Goal: Ask a question

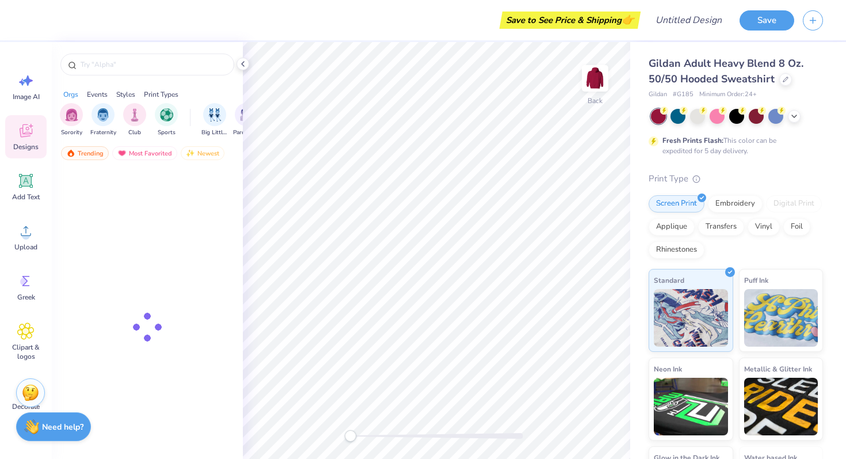
click at [76, 428] on strong "Need help?" at bounding box center [62, 426] width 41 height 11
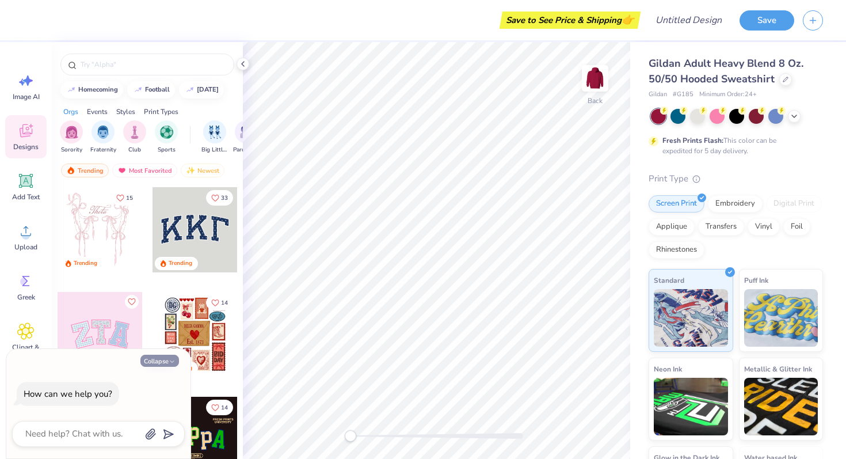
type textarea "x"
click at [71, 431] on textarea at bounding box center [82, 434] width 117 height 16
type textarea "t"
type textarea "x"
type textarea "te"
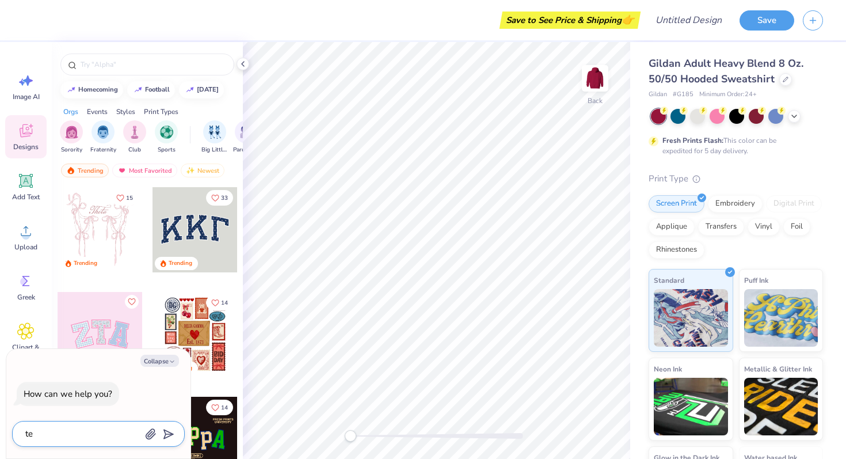
type textarea "x"
type textarea "tes"
type textarea "x"
type textarea "test"
type textarea "x"
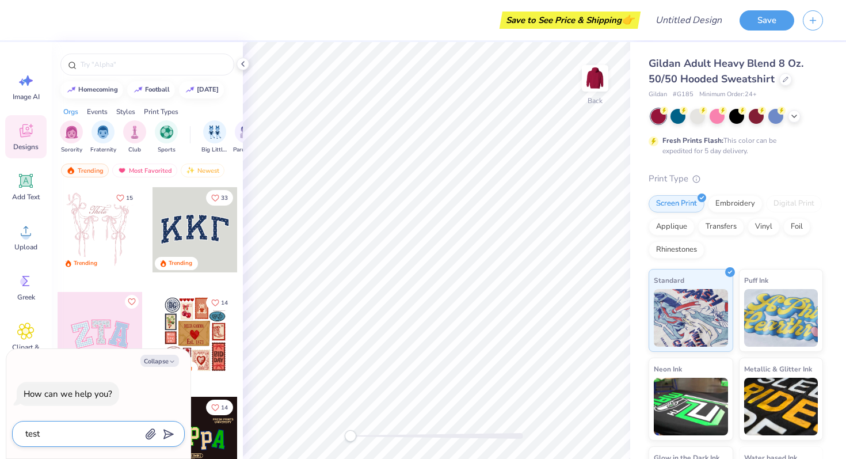
type textarea "test"
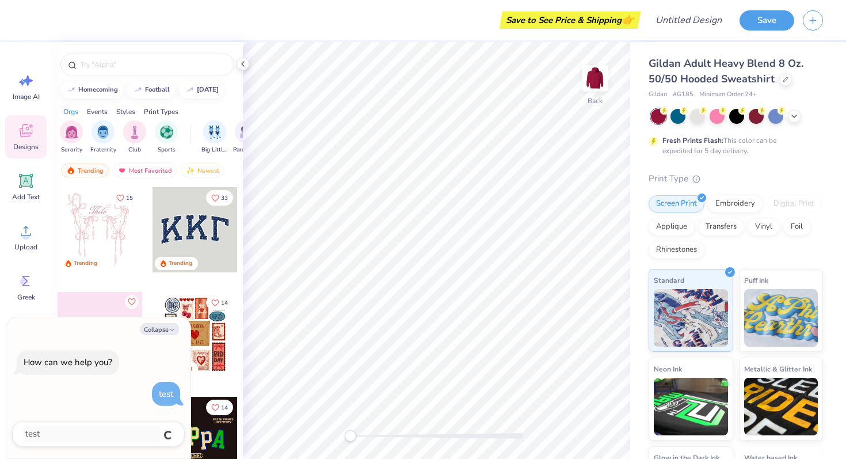
type textarea "x"
click at [108, 431] on textarea at bounding box center [82, 434] width 117 height 16
type textarea "t"
type textarea "x"
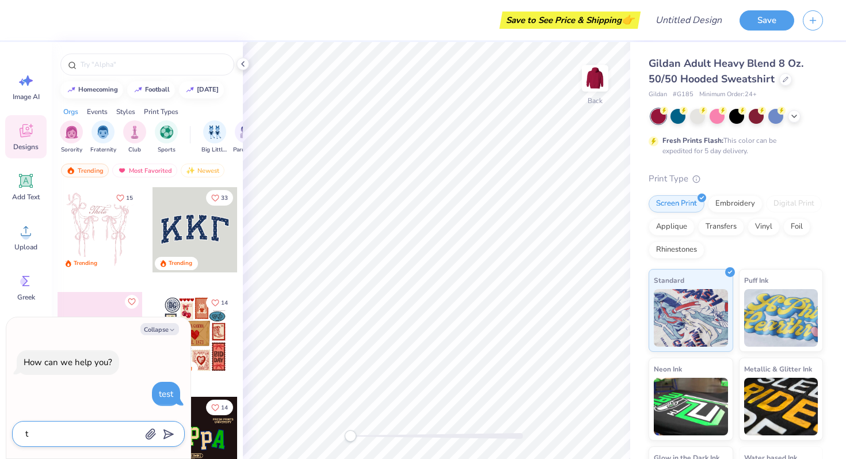
type textarea "te"
type textarea "x"
type textarea "tes"
type textarea "x"
type textarea "test"
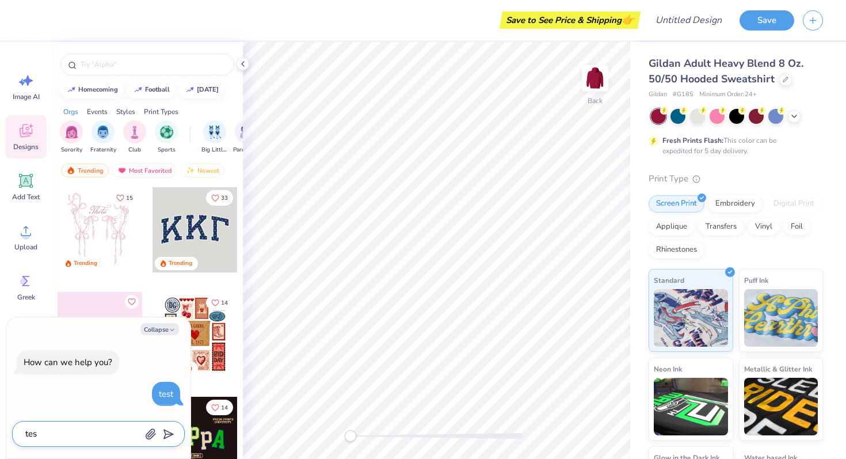
type textarea "x"
type textarea "teste"
type textarea "x"
type textarea "testes"
type textarea "x"
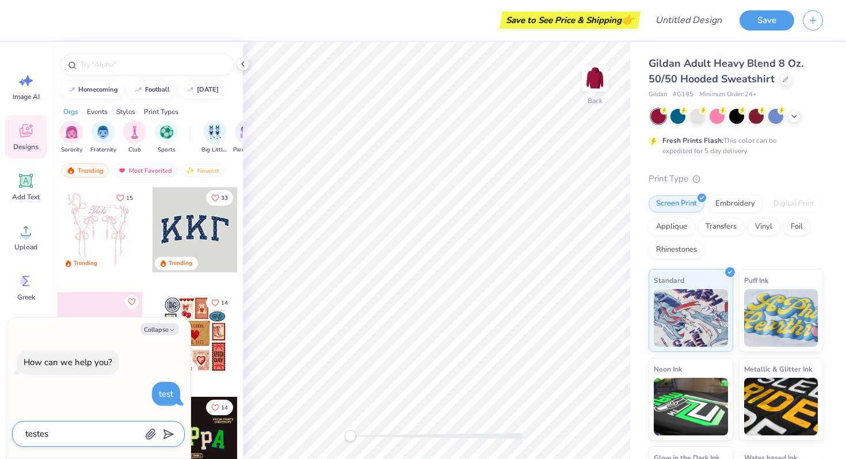
type textarea "testest"
type textarea "x"
type textarea "testest"
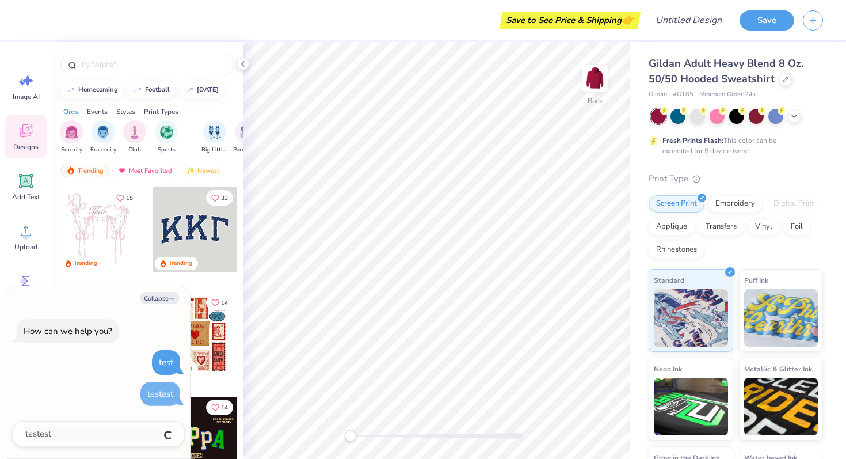
type textarea "x"
click at [94, 434] on textarea at bounding box center [82, 434] width 117 height 16
type textarea "t"
type textarea "x"
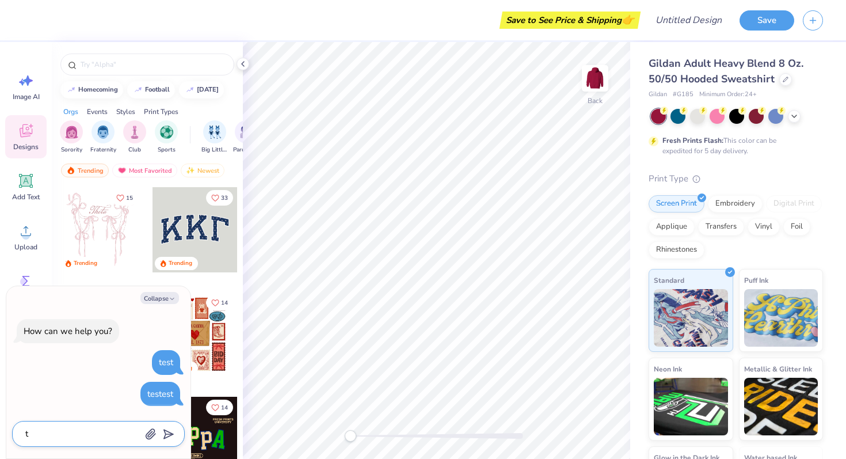
type textarea "te"
type textarea "x"
type textarea "tes"
type textarea "x"
type textarea "test"
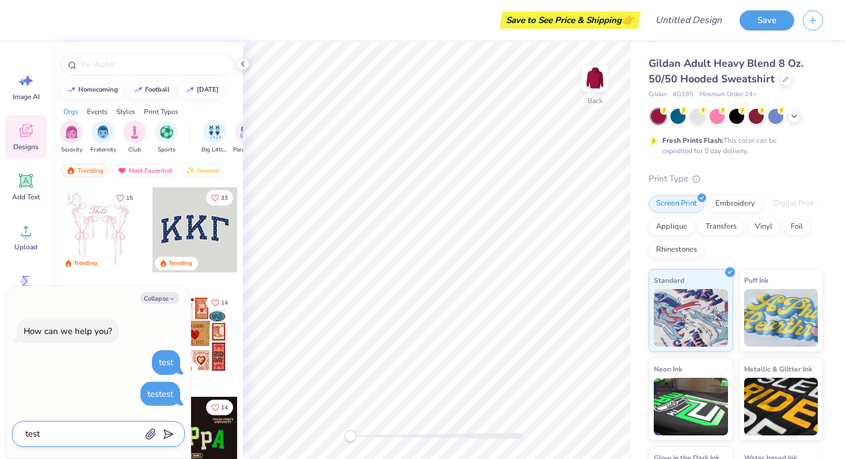
type textarea "x"
type textarea "test"
type textarea "x"
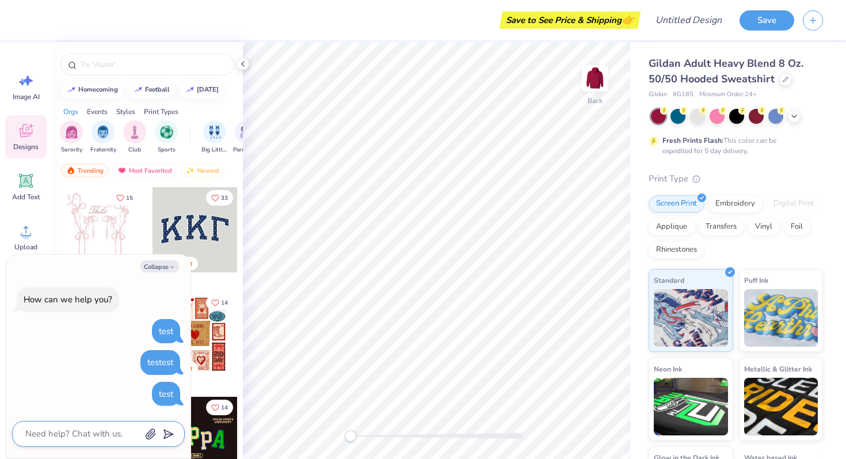
click at [83, 429] on textarea at bounding box center [82, 434] width 117 height 16
type textarea "x"
paste textarea "What is Lorem Ipsum? Lorem Ipsum is simply dummy text of the printing and types…"
type textarea "What is Lorem Ipsum? Lorem Ipsum is simply dummy text of the printing and types…"
type textarea "x"
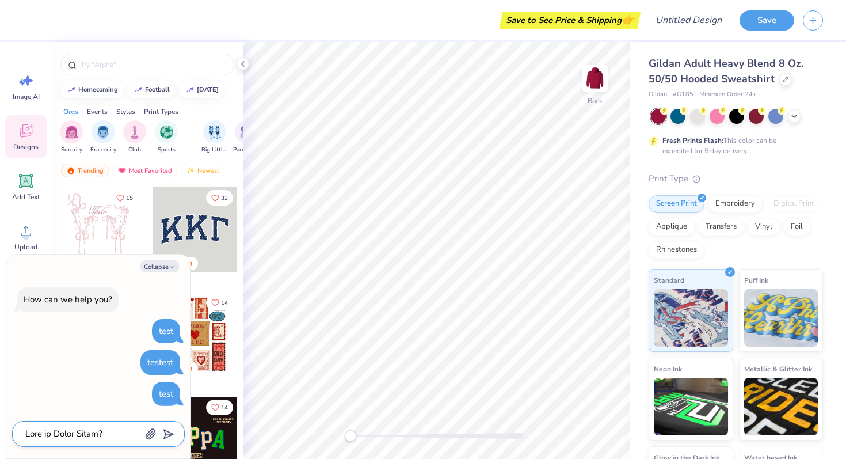
scroll to position [632, 0]
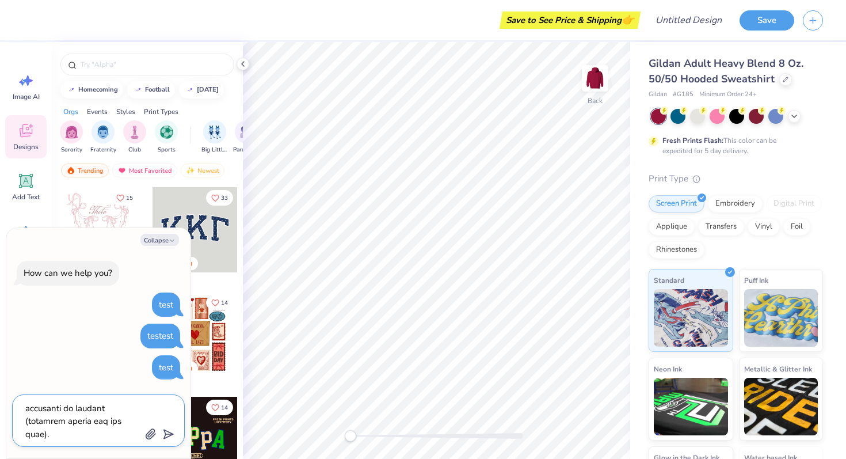
type textarea "What is Lorem Ipsum? Lorem Ipsum is simply dummy text of the printing and types…"
type textarea "x"
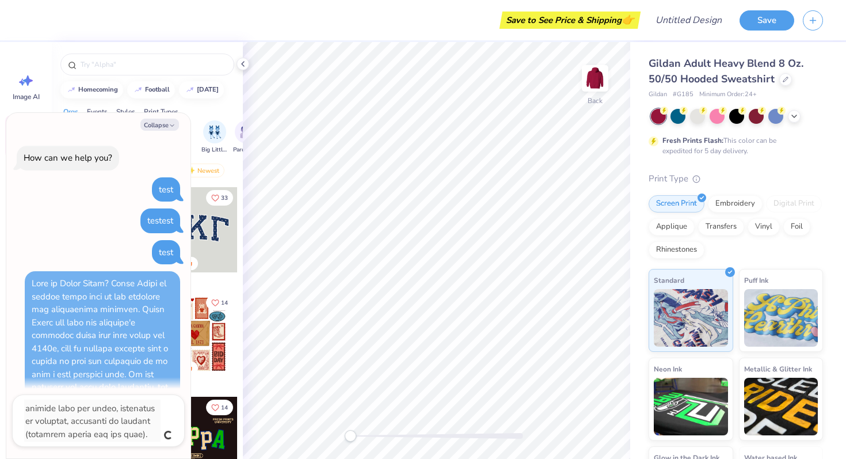
scroll to position [370, 0]
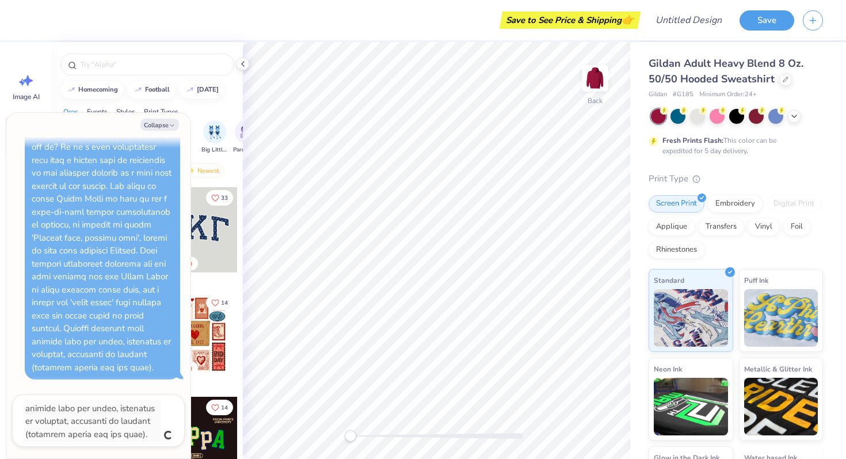
type textarea "x"
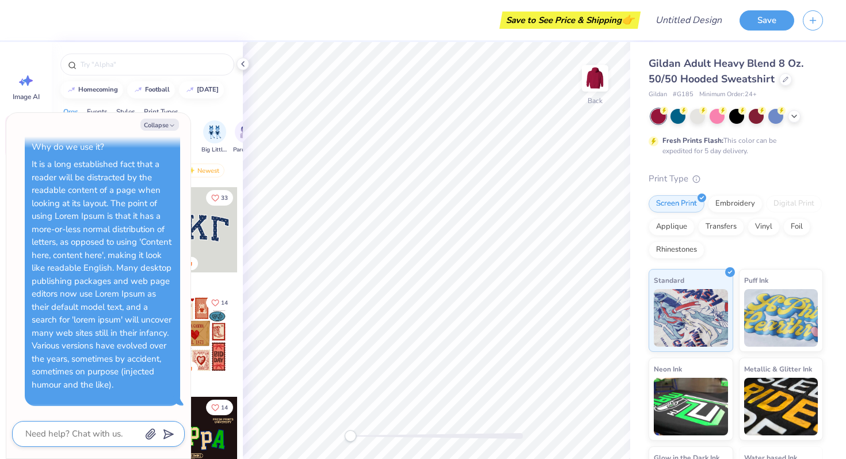
click at [74, 432] on textarea at bounding box center [82, 434] width 117 height 16
paste textarea "What is Lorem Ipsum? Lorem Ipsum is simply dummy text of the printing and types…"
type textarea "What is Lorem Ipsum? Lorem Ipsum is simply dummy text of the printing and types…"
type textarea "x"
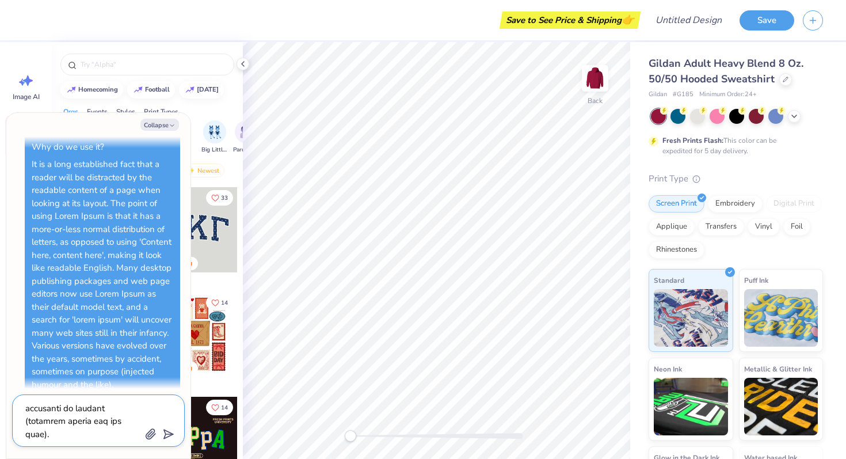
type textarea "What is Lorem Ipsum? Lorem Ipsum is simply dummy text of the printing and types…"
type textarea "x"
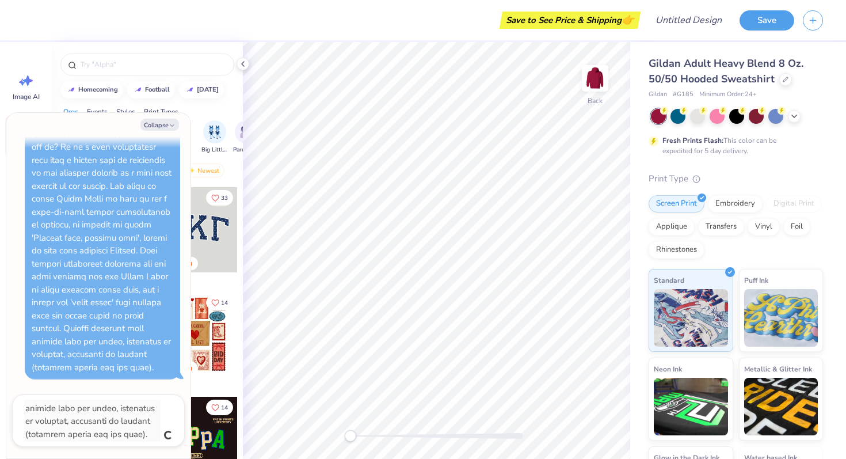
type textarea "x"
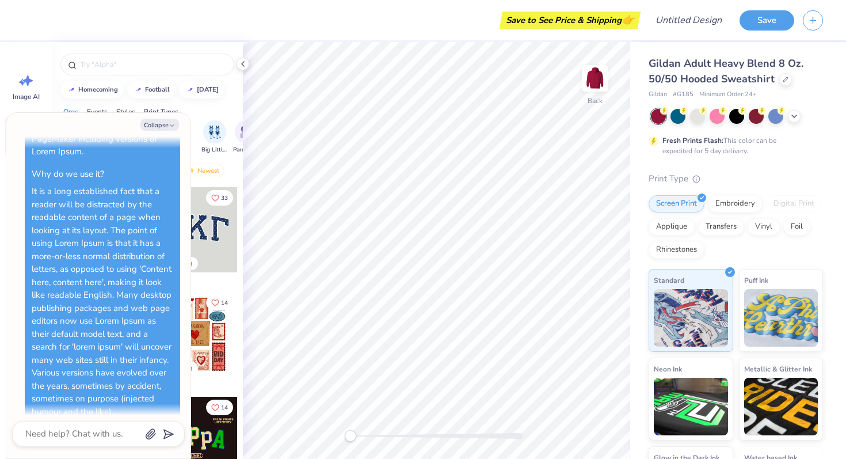
scroll to position [0, 0]
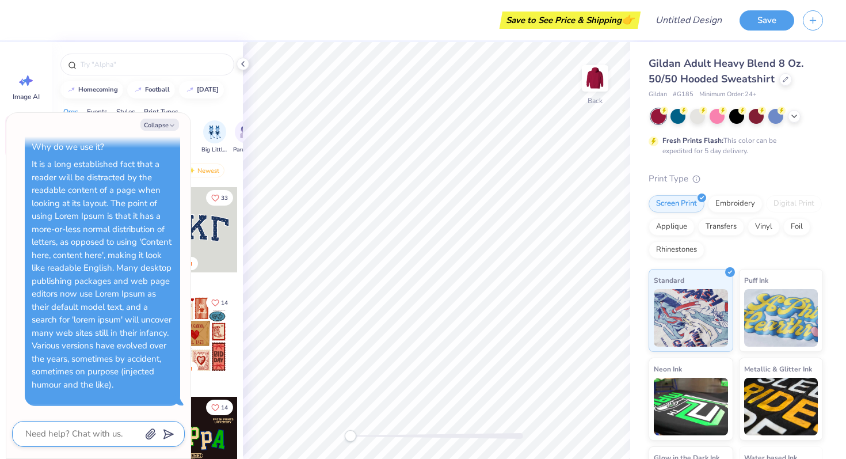
click at [70, 435] on textarea at bounding box center [82, 434] width 117 height 16
paste textarea "What is Lorem Ipsum? Lorem Ipsum is simply dummy text of the printing and types…"
type textarea "What is Lorem Ipsum? Lorem Ipsum is simply dummy text of the printing and types…"
type textarea "x"
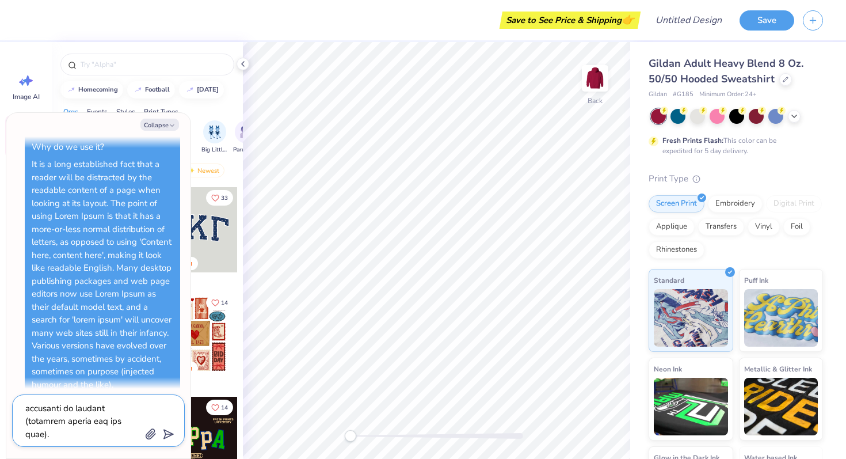
type textarea "What is Lorem Ipsum? Lorem Ipsum is simply dummy text of the printing and types…"
type textarea "x"
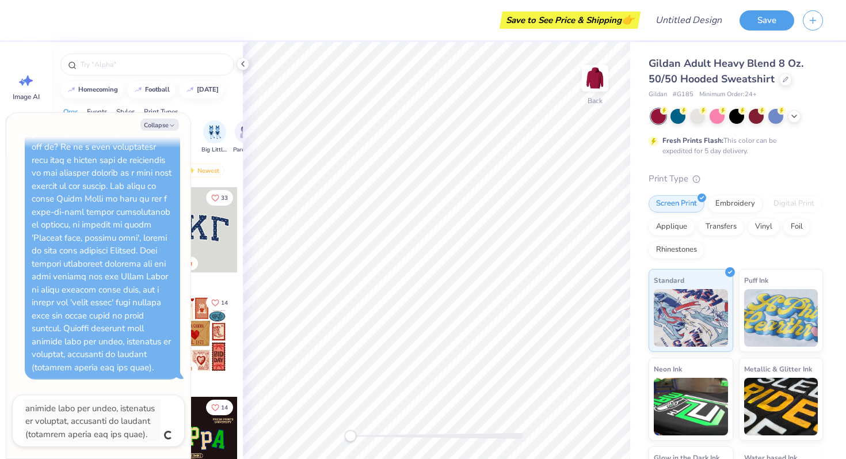
type textarea "x"
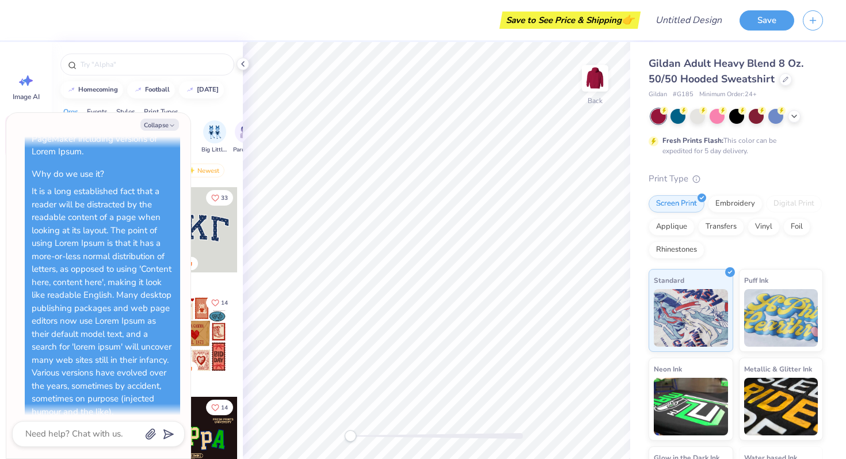
scroll to position [0, 0]
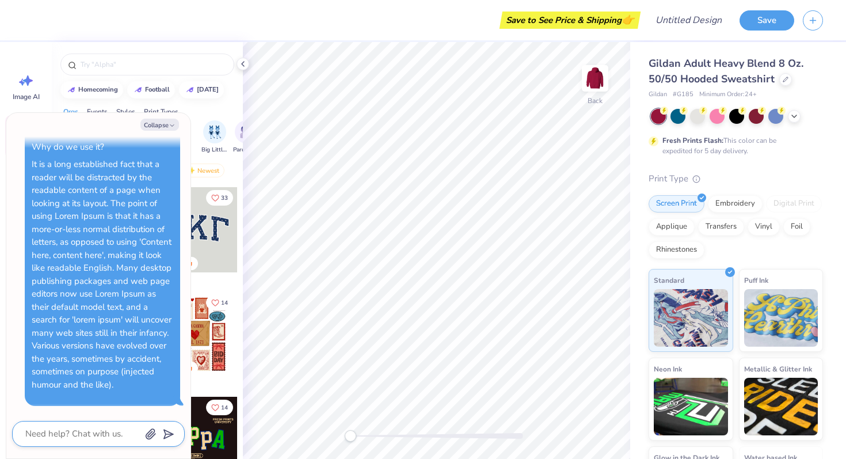
click at [63, 430] on textarea at bounding box center [82, 434] width 117 height 16
paste textarea "What is Lorem Ipsum? Lorem Ipsum is simply dummy text of the printing and types…"
type textarea "What is Lorem Ipsum? Lorem Ipsum is simply dummy text of the printing and types…"
type textarea "x"
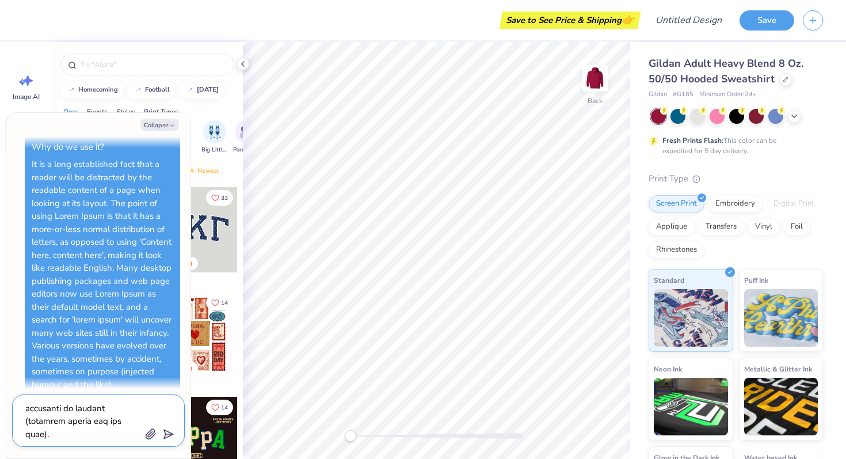
type textarea "What is Lorem Ipsum? Lorem Ipsum is simply dummy text of the printing and types…"
type textarea "x"
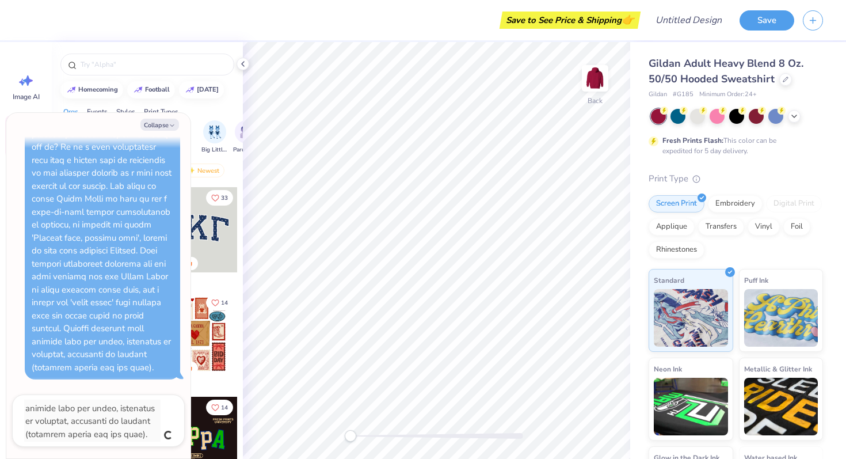
type textarea "x"
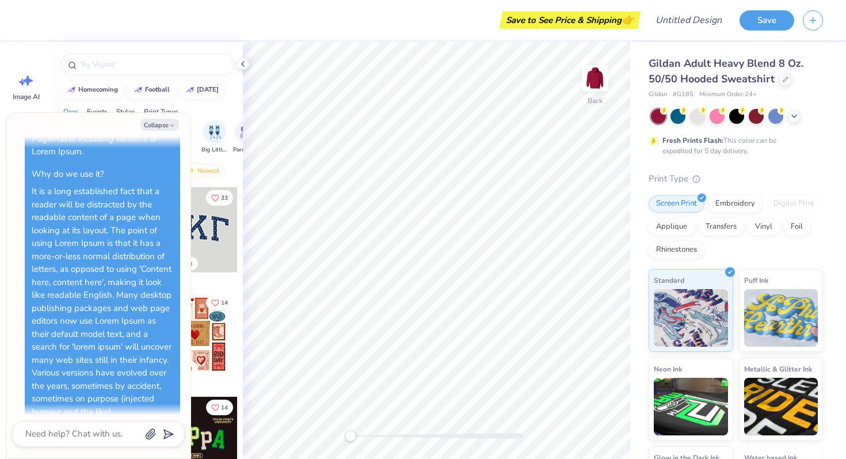
scroll to position [2012, 0]
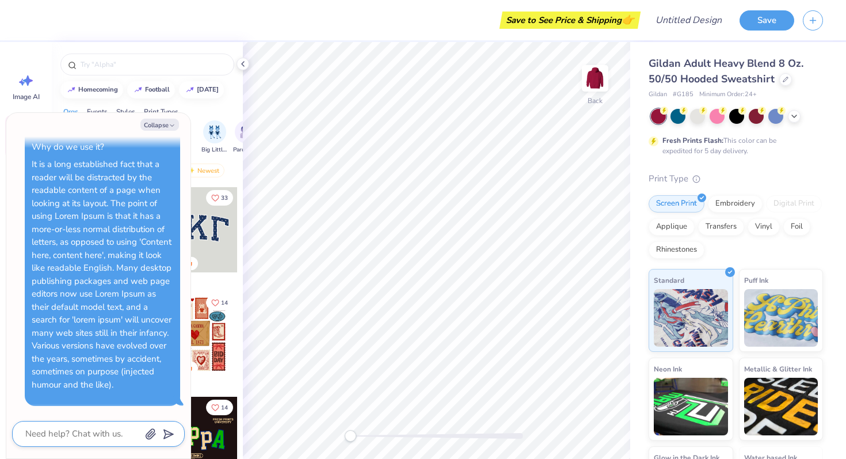
click at [69, 432] on textarea at bounding box center [82, 434] width 117 height 16
paste textarea "What is Lorem Ipsum? Lorem Ipsum is simply dummy text of the printing and types…"
type textarea "What is Lorem Ipsum? Lorem Ipsum is simply dummy text of the printing and types…"
type textarea "x"
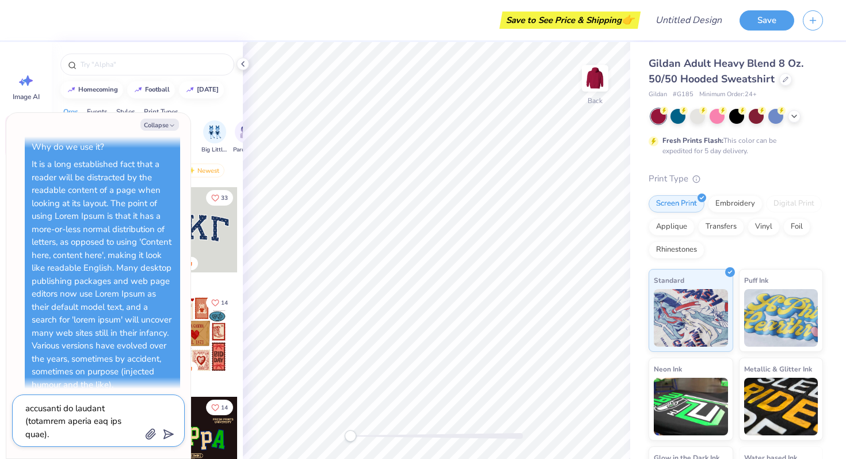
type textarea "What is Lorem Ipsum? Lorem Ipsum is simply dummy text of the printing and types…"
type textarea "x"
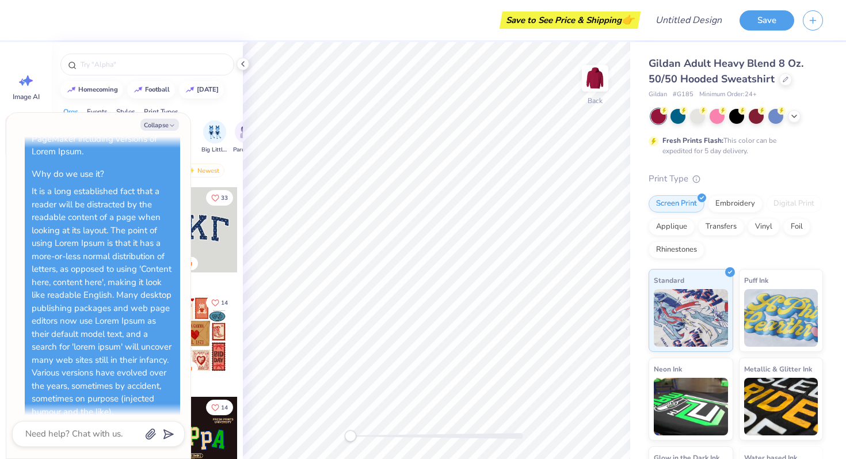
scroll to position [2550, 0]
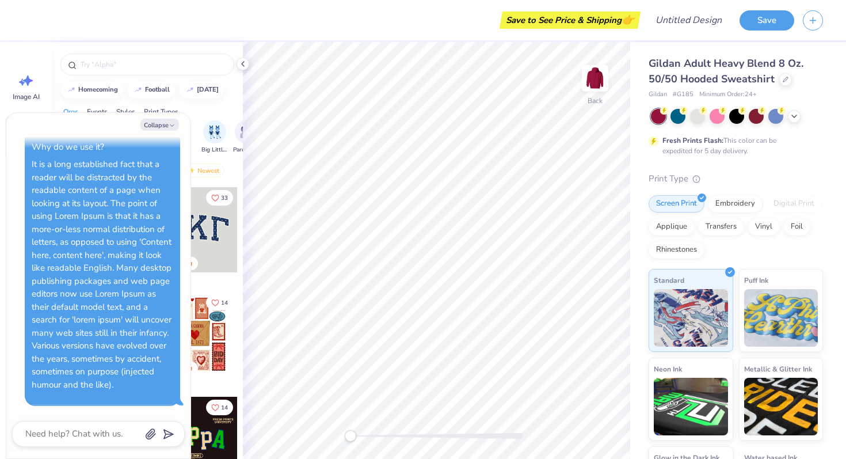
type textarea "x"
click at [62, 432] on textarea at bounding box center [82, 434] width 117 height 16
paste textarea "What is Lorem Ipsum? Lorem Ipsum is simply dummy text of the printing and types…"
type textarea "What is Lorem Ipsum? Lorem Ipsum is simply dummy text of the printing and types…"
type textarea "x"
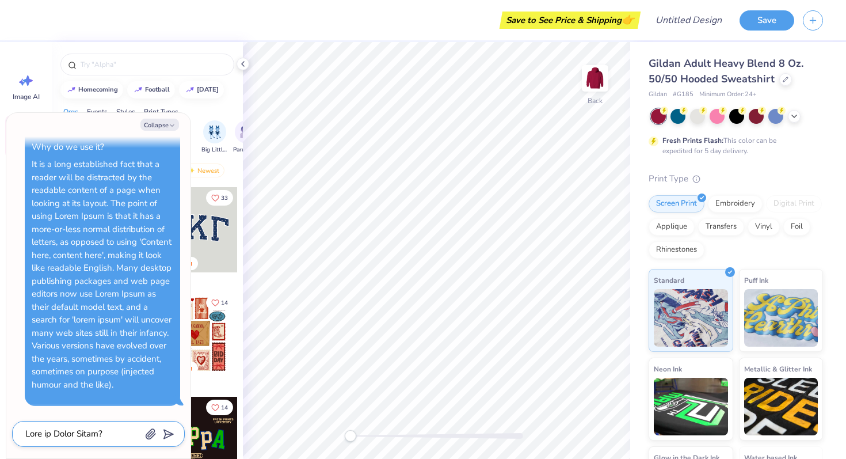
scroll to position [632, 0]
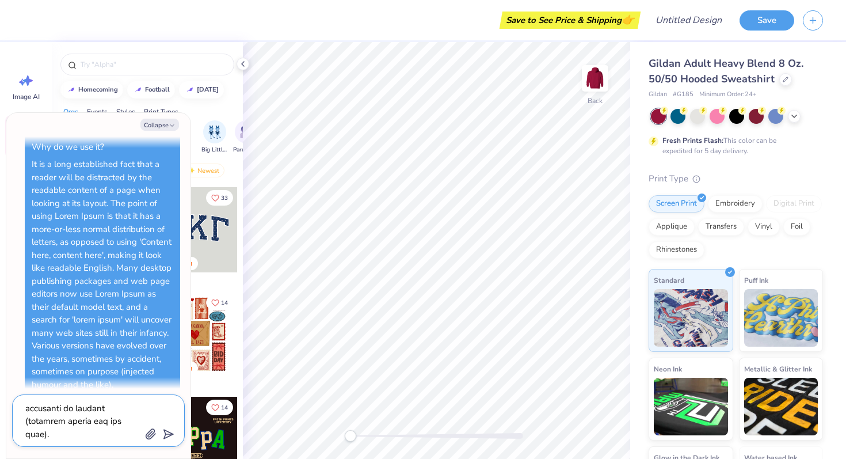
type textarea "What is Lorem Ipsum? Lorem Ipsum is simply dummy text of the printing and types…"
type textarea "x"
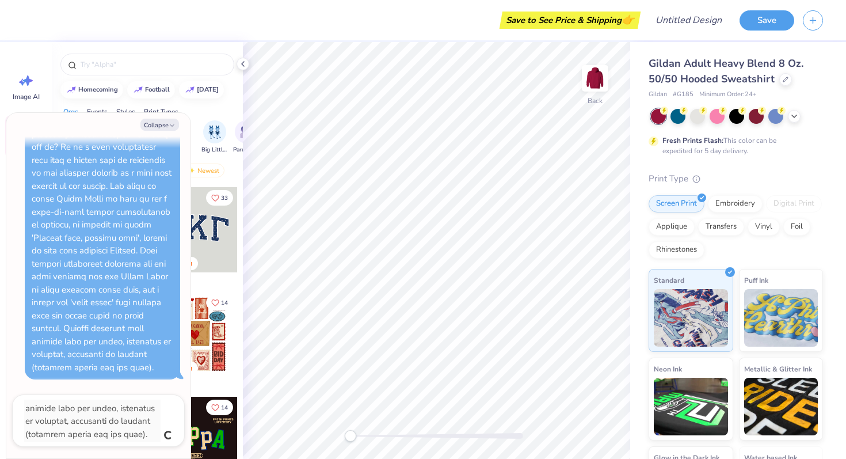
type textarea "x"
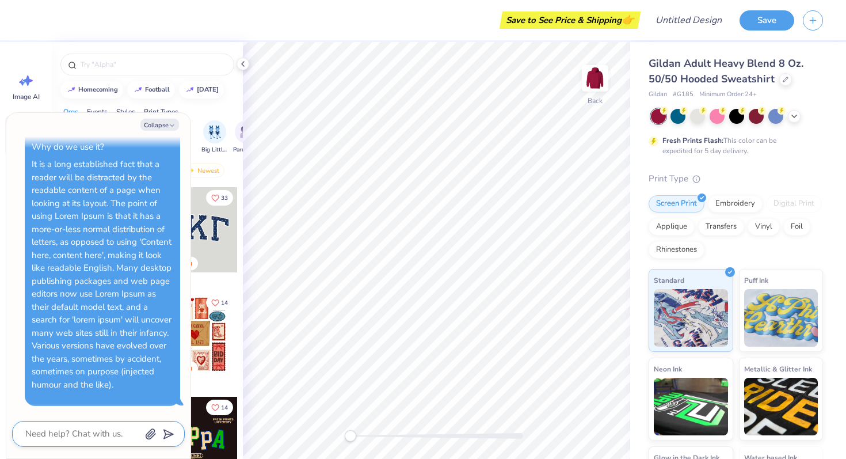
click at [70, 428] on textarea at bounding box center [82, 434] width 117 height 16
paste textarea "What is Lorem Ipsum? Lorem Ipsum is simply dummy text of the printing and types…"
type textarea "What is Lorem Ipsum? Lorem Ipsum is simply dummy text of the printing and types…"
type textarea "x"
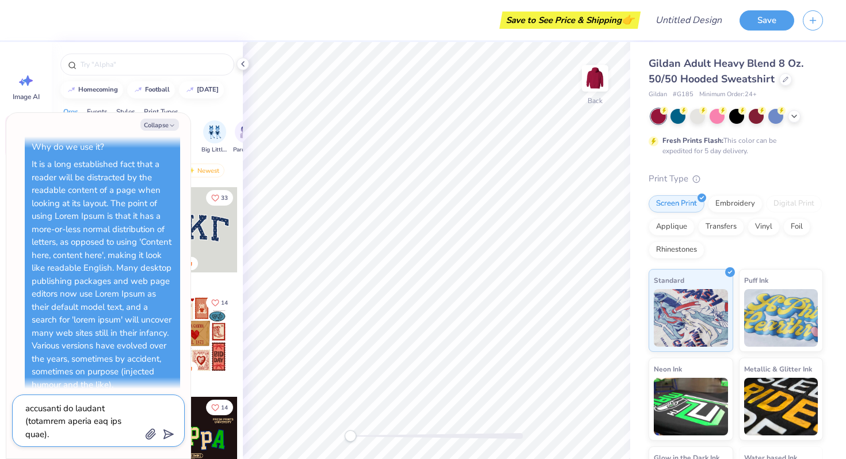
type textarea "What is Lorem Ipsum? Lorem Ipsum is simply dummy text of the printing and types…"
type textarea "x"
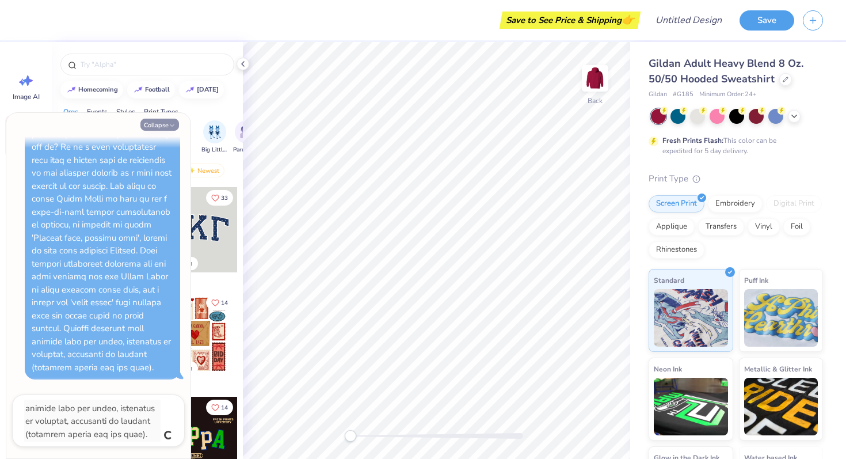
type textarea "x"
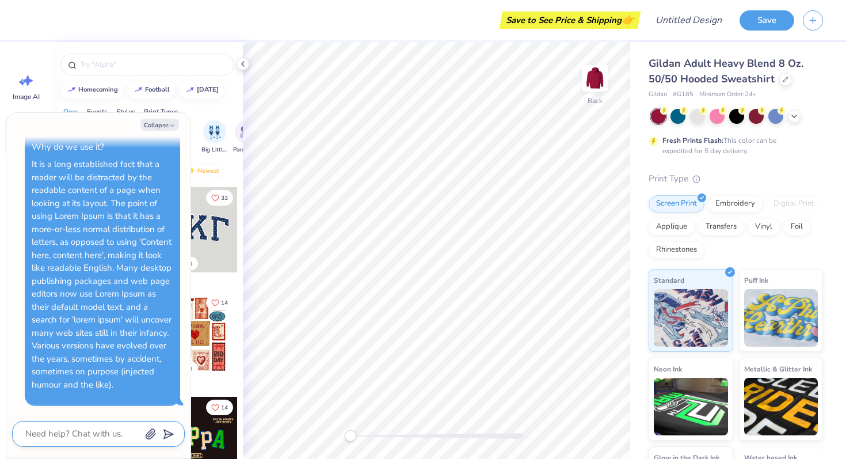
click at [84, 438] on textarea at bounding box center [82, 434] width 117 height 16
paste textarea "What is Lorem Ipsum? Lorem Ipsum is simply dummy text of the printing and types…"
type textarea "What is Lorem Ipsum? Lorem Ipsum is simply dummy text of the printing and types…"
type textarea "x"
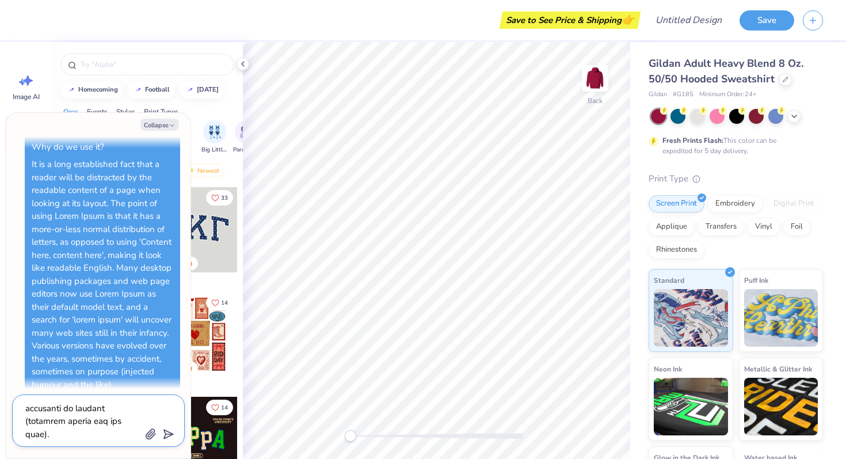
type textarea "What is Lorem Ipsum? Lorem Ipsum is simply dummy text of the printing and types…"
type textarea "x"
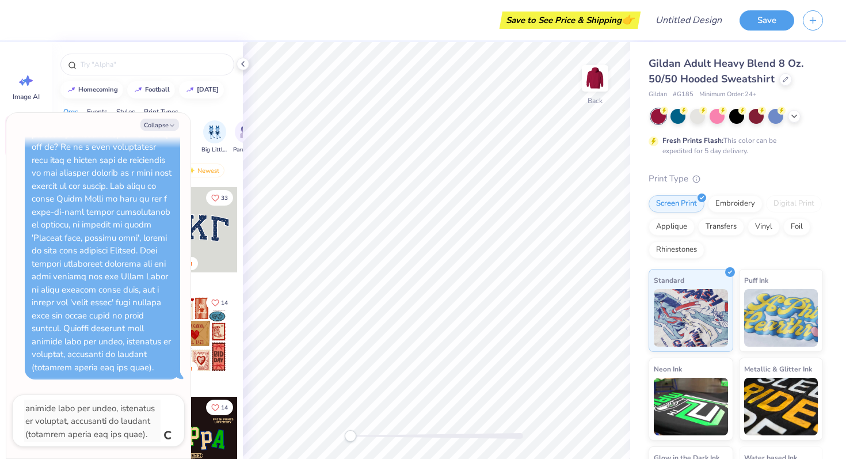
type textarea "x"
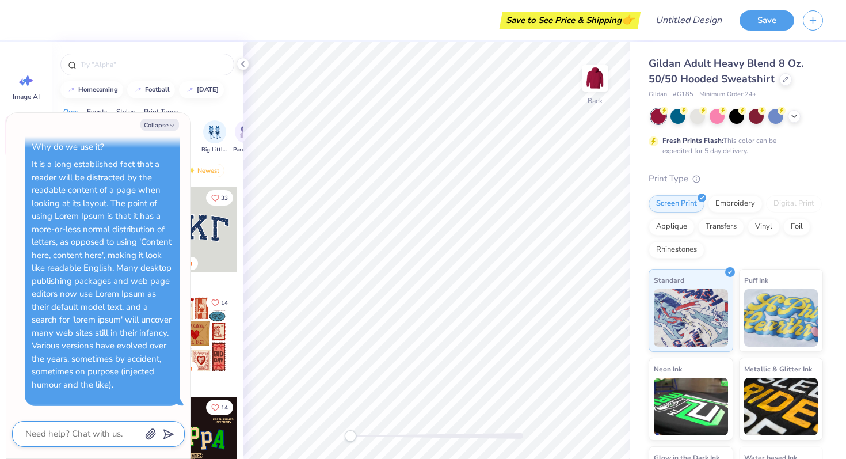
click at [72, 438] on textarea at bounding box center [82, 434] width 117 height 16
paste textarea "What is Lorem Ipsum? Lorem Ipsum is simply dummy text of the printing and types…"
type textarea "What is Lorem Ipsum? Lorem Ipsum is simply dummy text of the printing and types…"
type textarea "x"
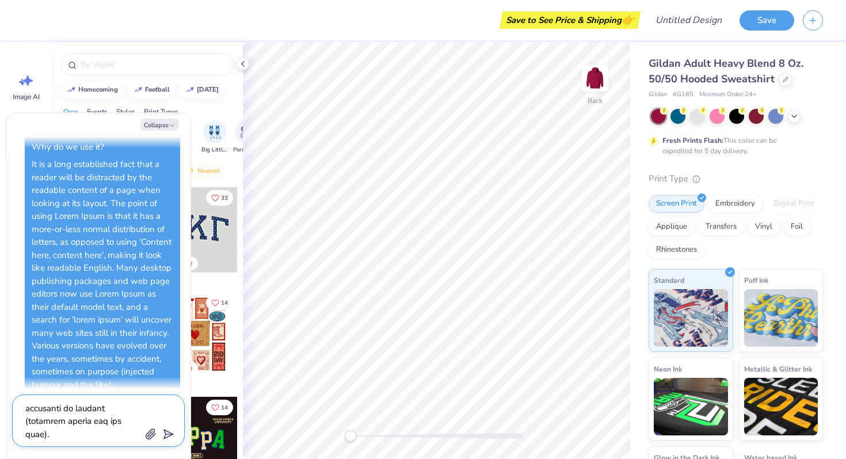
type textarea "What is Lorem Ipsum? Lorem Ipsum is simply dummy text of the printing and types…"
type textarea "x"
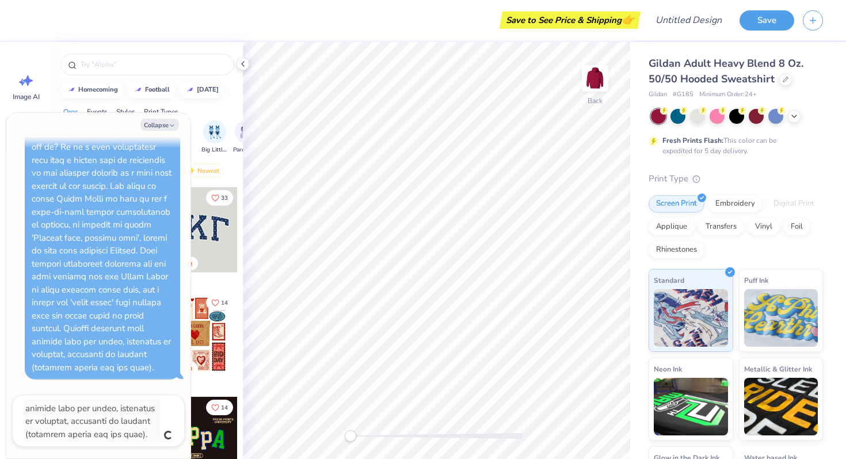
type textarea "x"
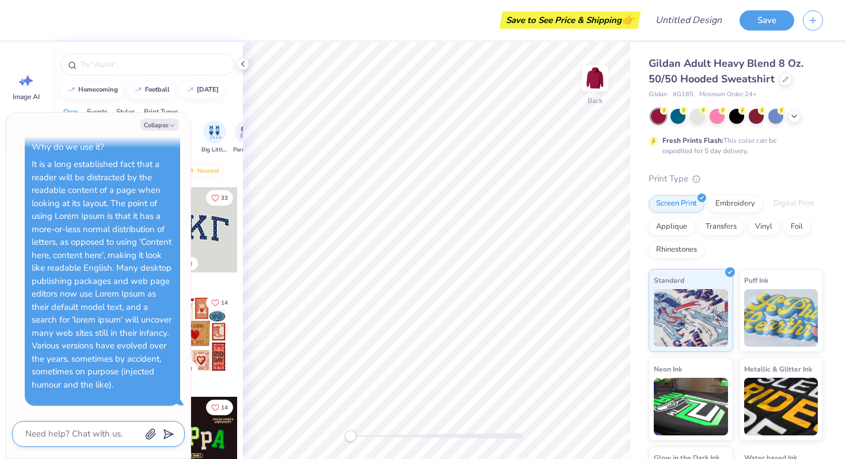
click at [72, 438] on textarea at bounding box center [82, 434] width 117 height 16
paste textarea "What is Lorem Ipsum? Lorem Ipsum is simply dummy text of the printing and types…"
type textarea "What is Lorem Ipsum? Lorem Ipsum is simply dummy text of the printing and types…"
type textarea "x"
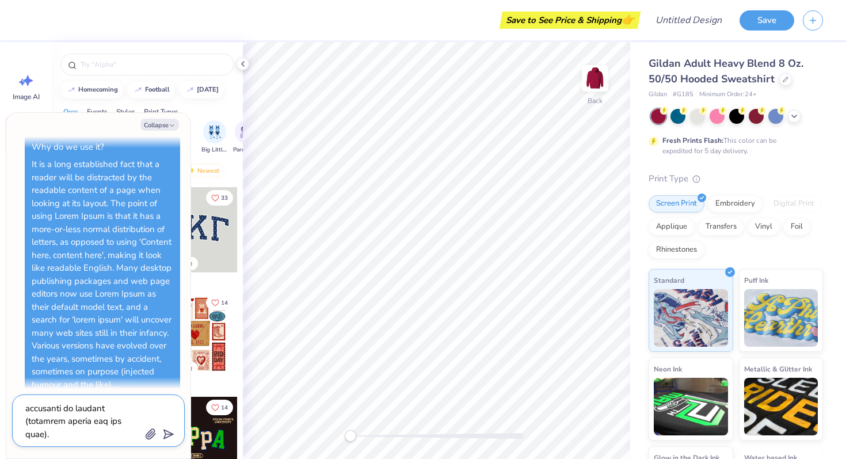
type textarea "What is Lorem Ipsum? Lorem Ipsum is simply dummy text of the printing and types…"
type textarea "x"
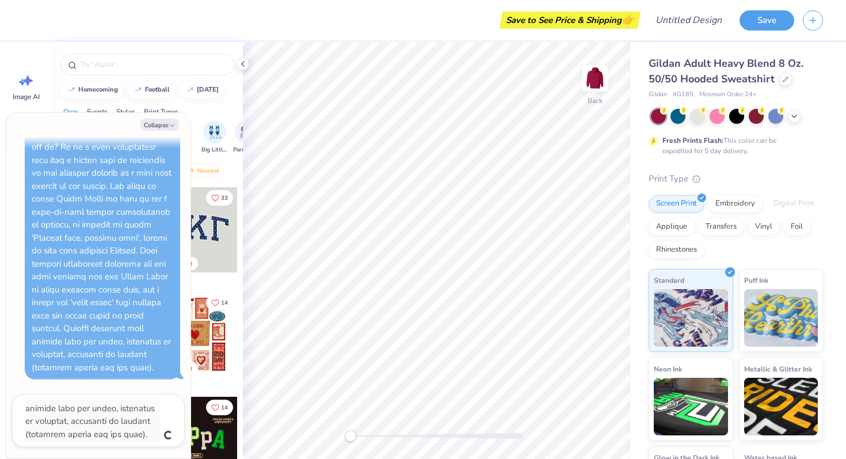
type textarea "x"
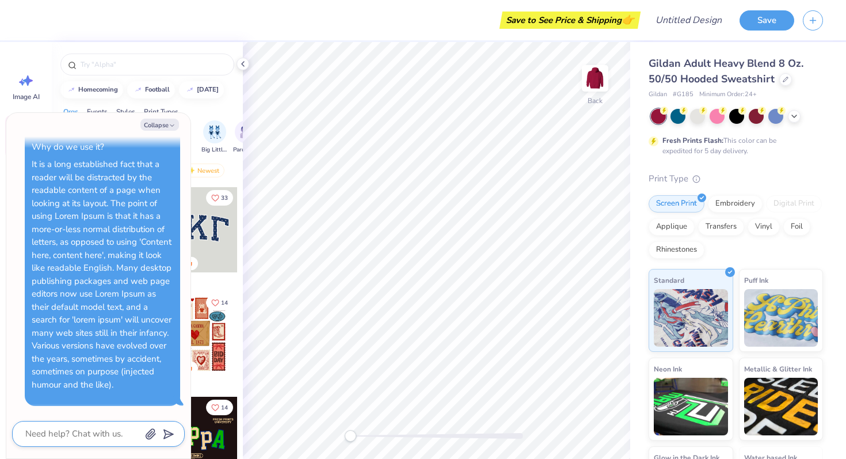
click at [73, 437] on textarea at bounding box center [82, 434] width 117 height 16
paste textarea "What is Lorem Ipsum? Lorem Ipsum is simply dummy text of the printing and types…"
type textarea "What is Lorem Ipsum? Lorem Ipsum is simply dummy text of the printing and types…"
type textarea "x"
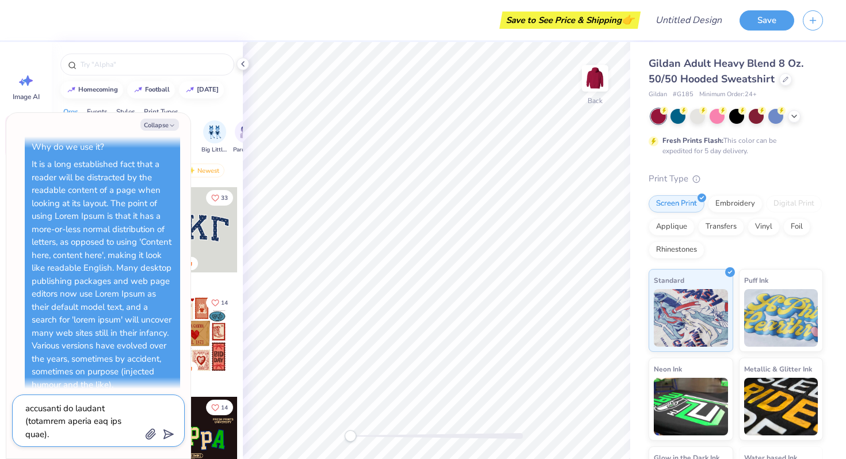
type textarea "What is Lorem Ipsum? Lorem Ipsum is simply dummy text of the printing and types…"
type textarea "x"
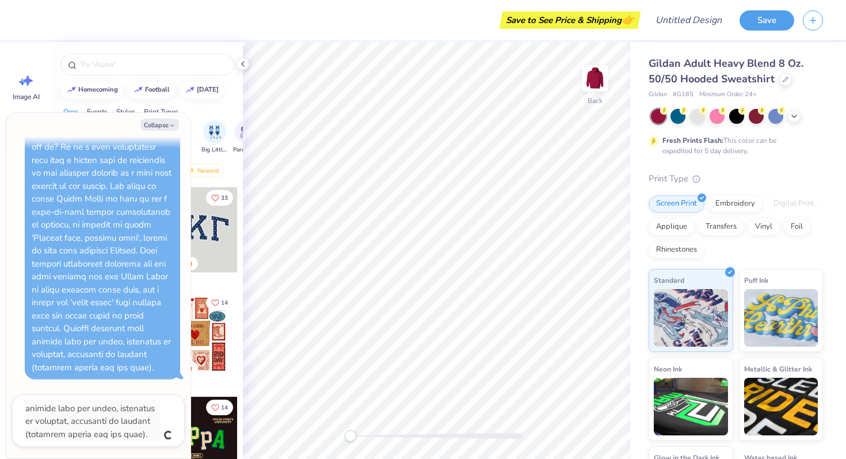
type textarea "x"
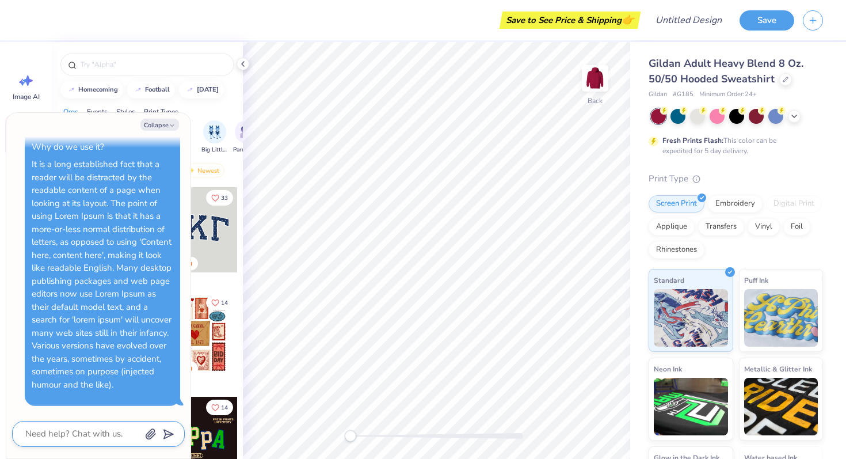
click at [86, 438] on textarea at bounding box center [82, 434] width 117 height 16
paste textarea "What is Lorem Ipsum? Lorem Ipsum is simply dummy text of the printing and types…"
type textarea "What is Lorem Ipsum? Lorem Ipsum is simply dummy text of the printing and types…"
type textarea "x"
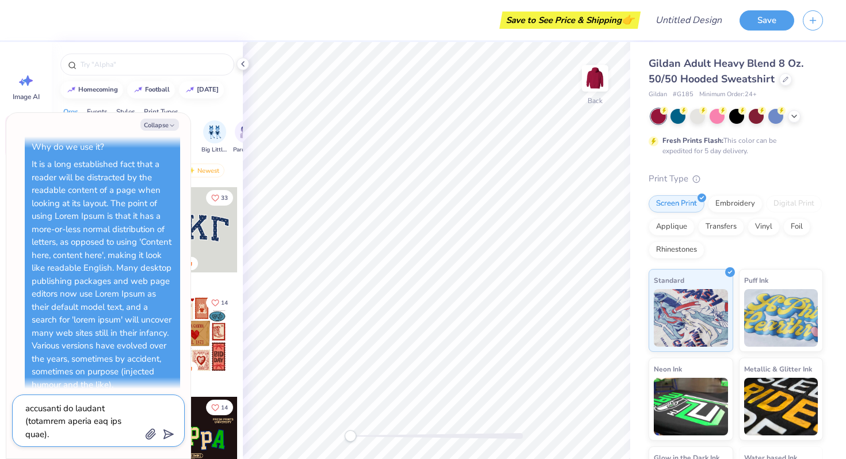
type textarea "What is Lorem Ipsum? Lorem Ipsum is simply dummy text of the printing and types…"
type textarea "x"
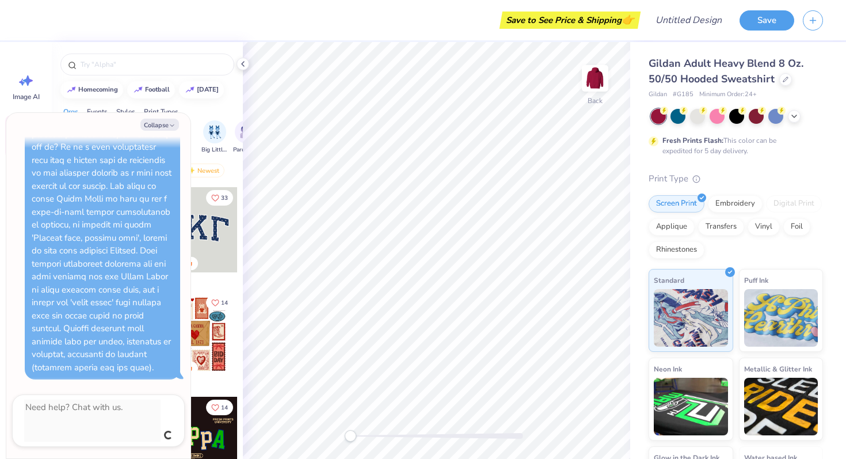
type textarea "x"
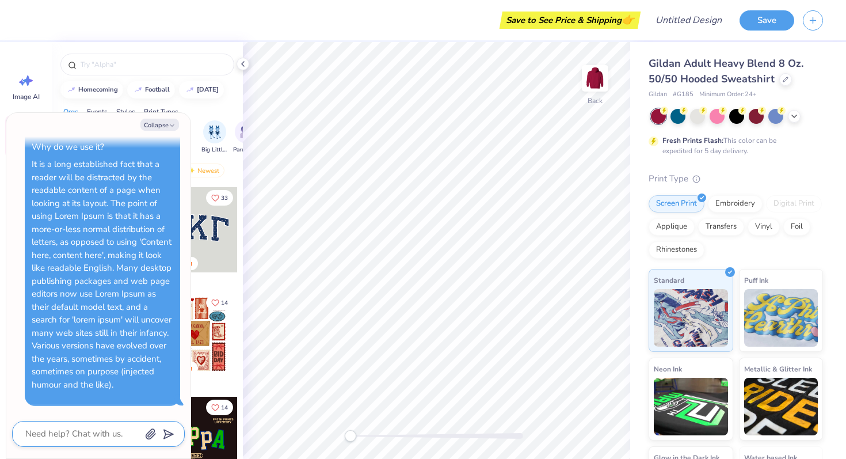
click at [69, 437] on textarea at bounding box center [82, 434] width 117 height 16
paste textarea "What is Lorem Ipsum? Lorem Ipsum is simply dummy text of the printing and types…"
type textarea "What is Lorem Ipsum? Lorem Ipsum is simply dummy text of the printing and types…"
type textarea "x"
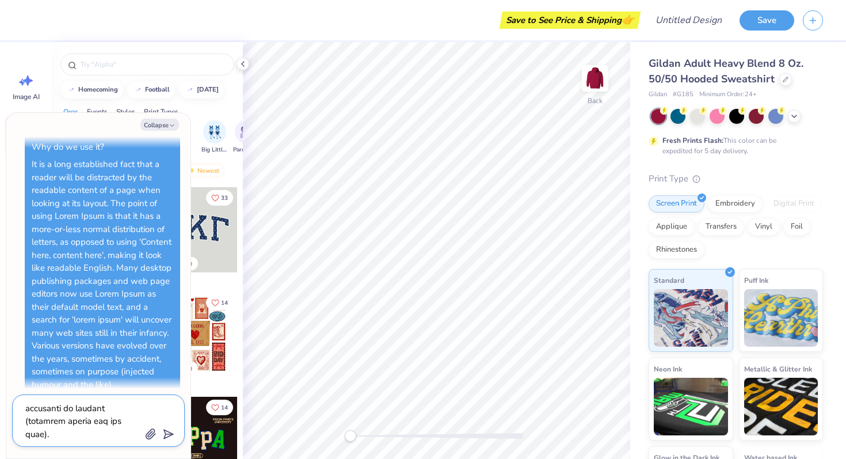
type textarea "What is Lorem Ipsum? Lorem Ipsum is simply dummy text of the printing and types…"
type textarea "x"
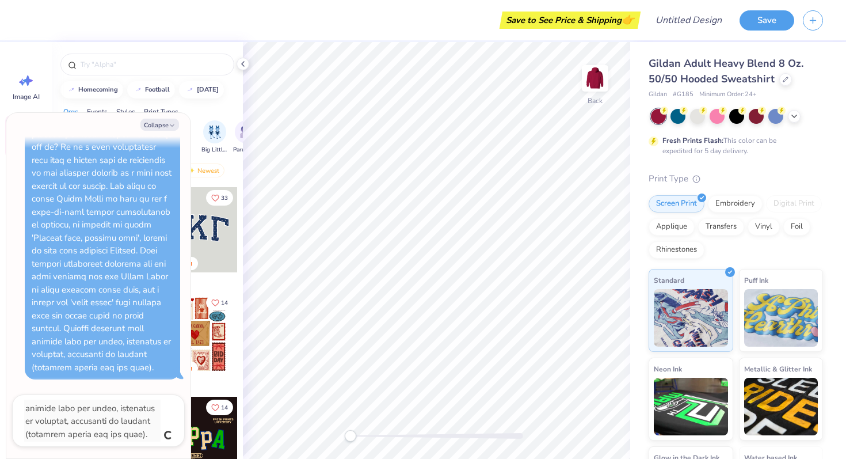
type textarea "x"
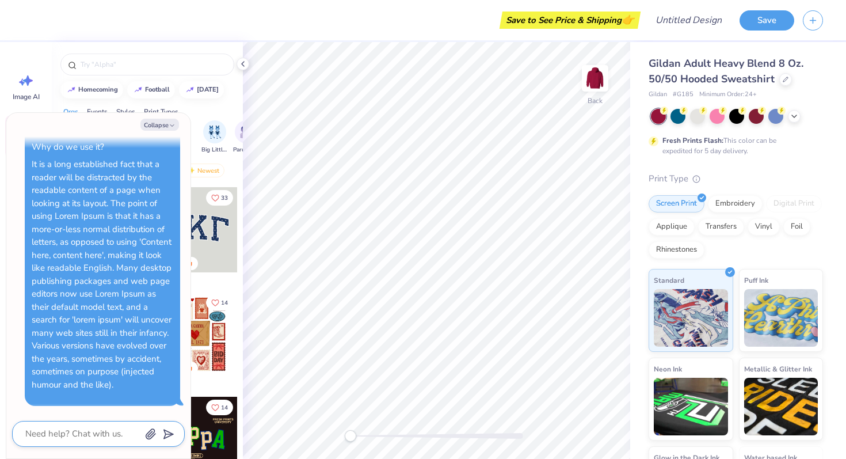
click at [86, 435] on textarea at bounding box center [82, 434] width 117 height 16
paste textarea "What is Lorem Ipsum? Lorem Ipsum is simply dummy text of the printing and types…"
type textarea "What is Lorem Ipsum? Lorem Ipsum is simply dummy text of the printing and types…"
type textarea "x"
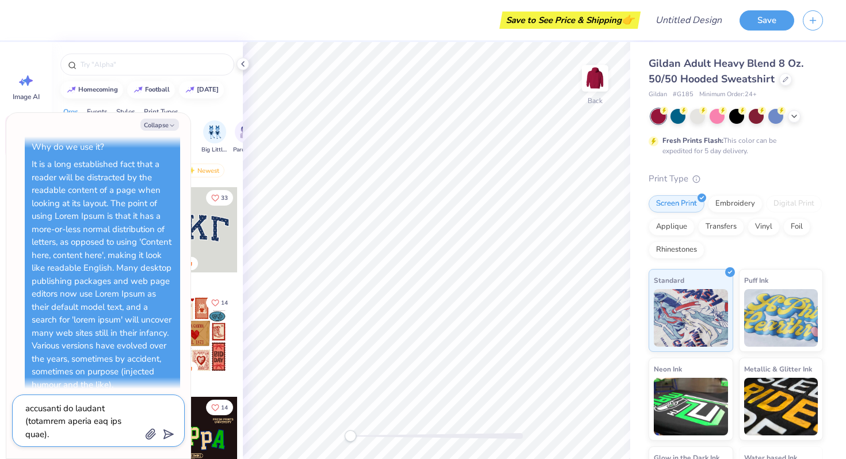
type textarea "What is Lorem Ipsum? Lorem Ipsum is simply dummy text of the printing and types…"
type textarea "x"
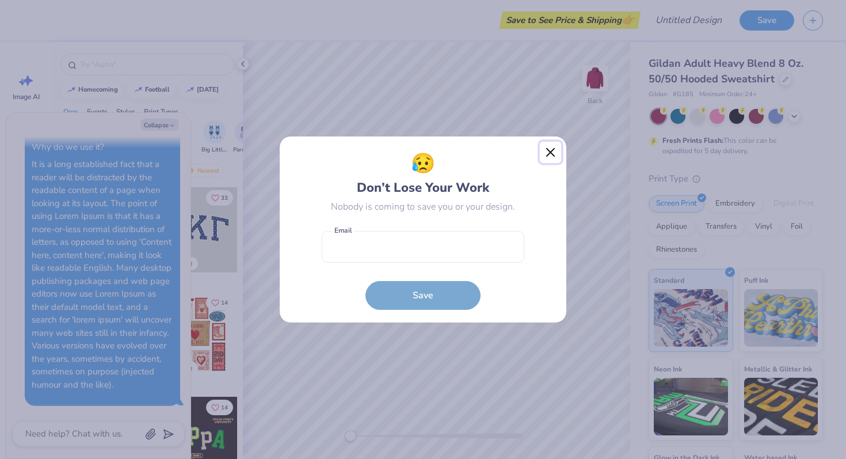
click at [553, 154] on button "Close" at bounding box center [551, 153] width 22 height 22
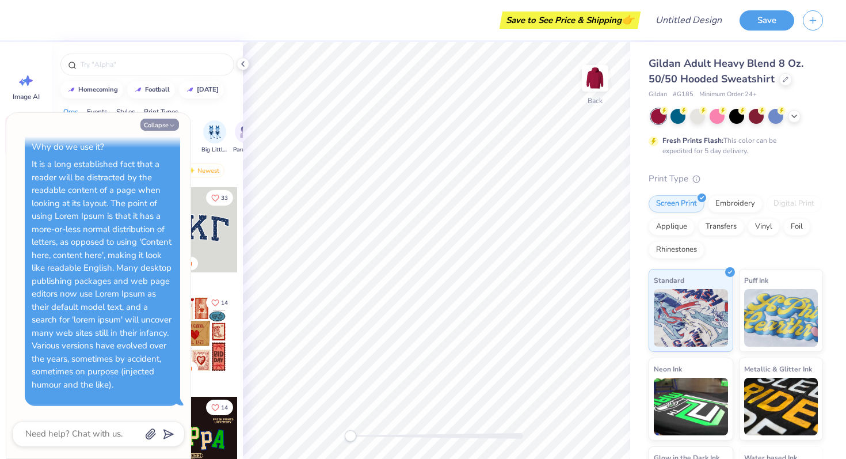
click at [172, 124] on icon "button" at bounding box center [172, 125] width 7 height 7
type textarea "x"
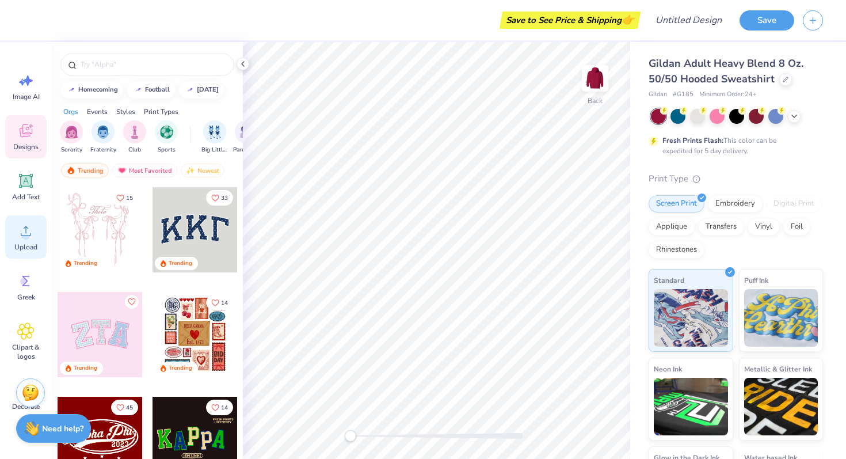
click at [24, 233] on circle at bounding box center [26, 235] width 8 height 8
